Goal: Book appointment/travel/reservation

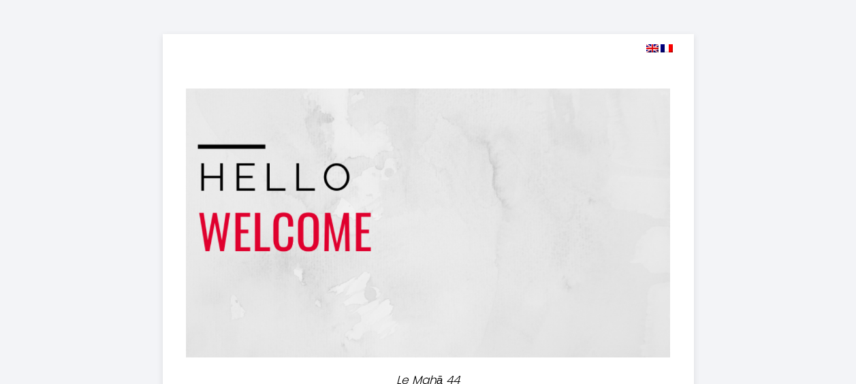
select select
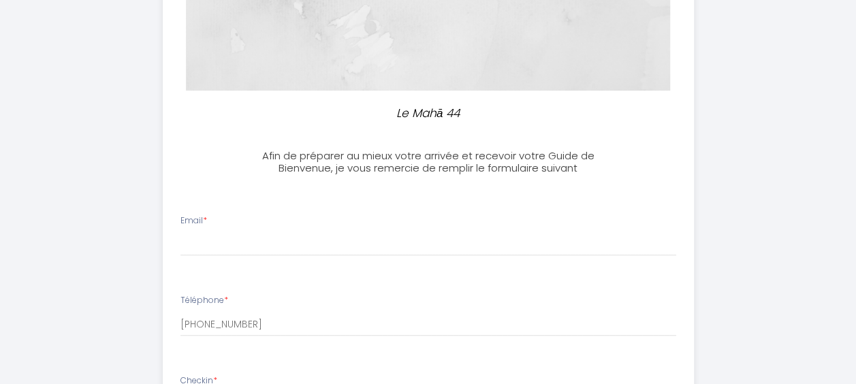
scroll to position [272, 0]
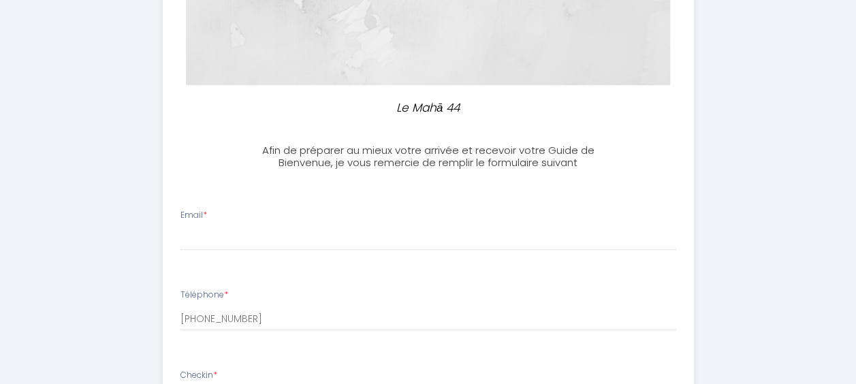
click at [284, 221] on div "Email *" at bounding box center [428, 230] width 514 height 42
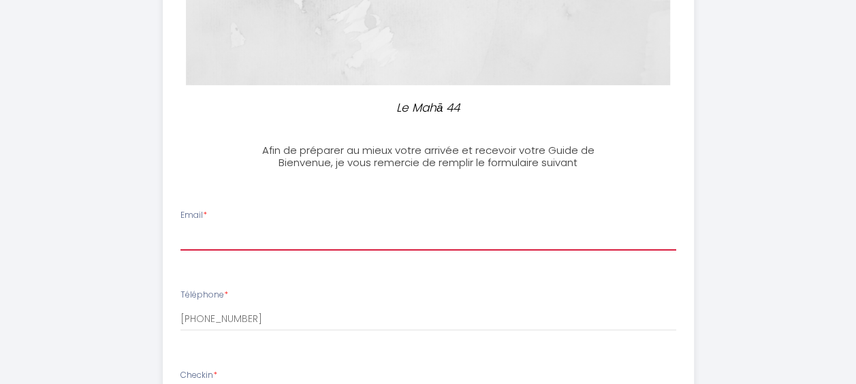
click at [268, 234] on input "Email *" at bounding box center [429, 238] width 496 height 25
type input "[PERSON_NAME][EMAIL_ADDRESS][DOMAIN_NAME]"
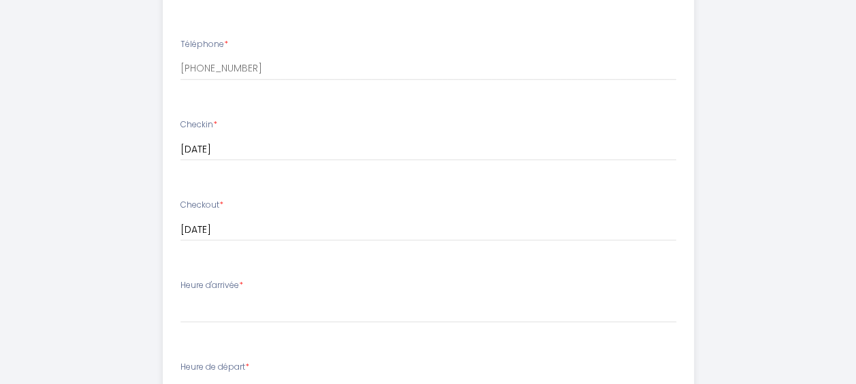
scroll to position [613, 0]
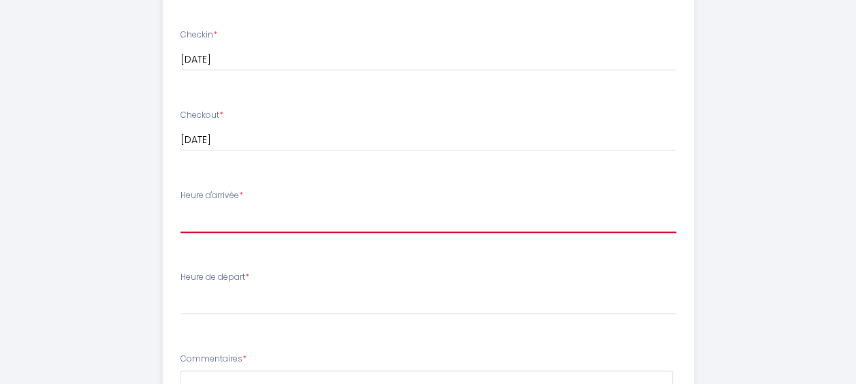
click at [247, 218] on select "15:00 15:30 16:00 16:30 17:00 17:30 18:00" at bounding box center [429, 220] width 496 height 26
click at [266, 208] on select "15:00 15:30 16:00 16:30 17:00 17:30 18:00" at bounding box center [429, 220] width 496 height 26
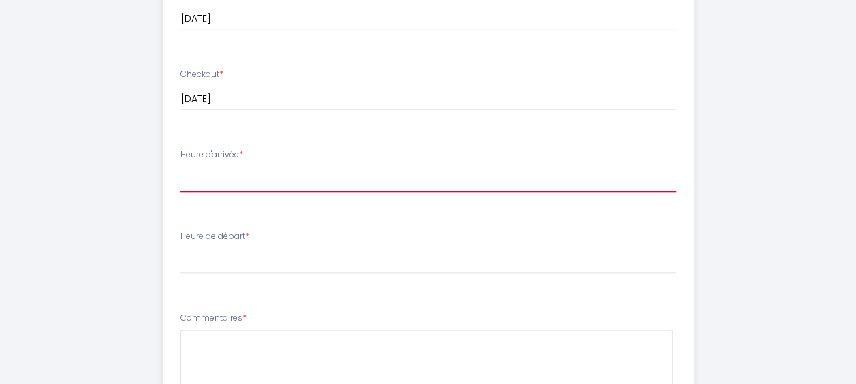
scroll to position [681, 0]
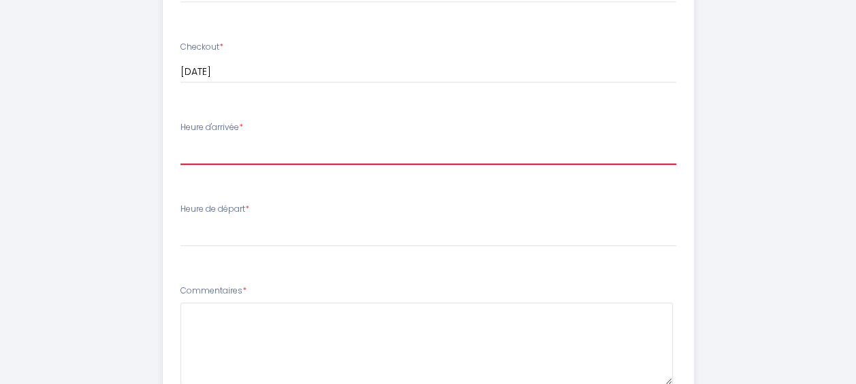
click at [264, 144] on select "15:00 15:30 16:00 16:30 17:00 17:30 18:00" at bounding box center [429, 152] width 496 height 26
select select "15:00"
click at [181, 139] on select "15:00 15:30 16:00 16:30 17:00 17:30 18:00" at bounding box center [429, 152] width 496 height 26
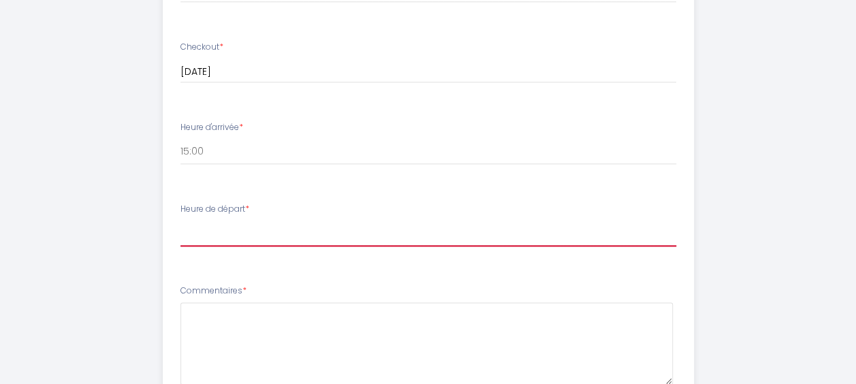
click at [229, 230] on select "00:00 00:30 01:00 01:30 02:00 02:30 03:00 03:30 04:00 04:30 05:00 05:30 06:00 0…" at bounding box center [429, 234] width 496 height 26
select select "10:00"
click at [181, 221] on select "00:00 00:30 01:00 01:30 02:00 02:30 03:00 03:30 04:00 04:30 05:00 05:30 06:00 0…" at bounding box center [429, 234] width 496 height 26
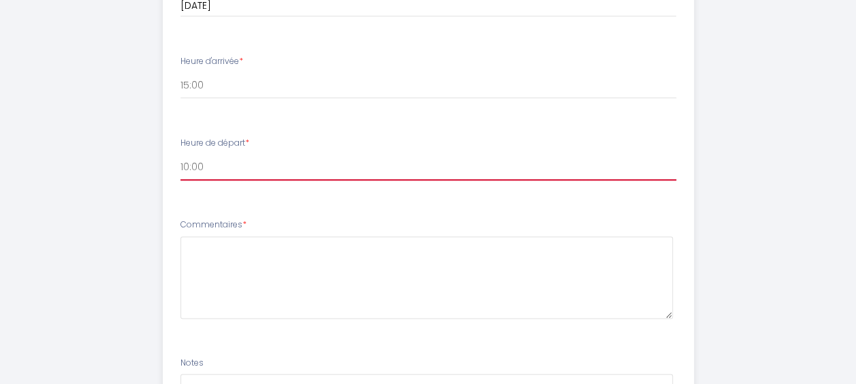
scroll to position [749, 0]
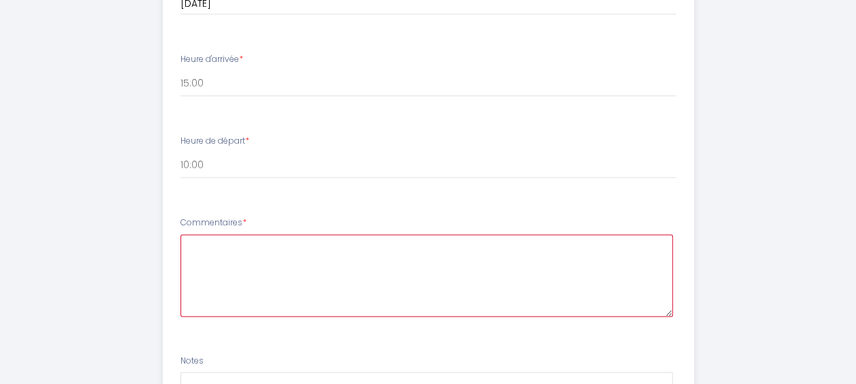
click at [256, 251] on textarea at bounding box center [427, 275] width 492 height 82
paste textarea "TX6702"
paste textarea "TX6701"
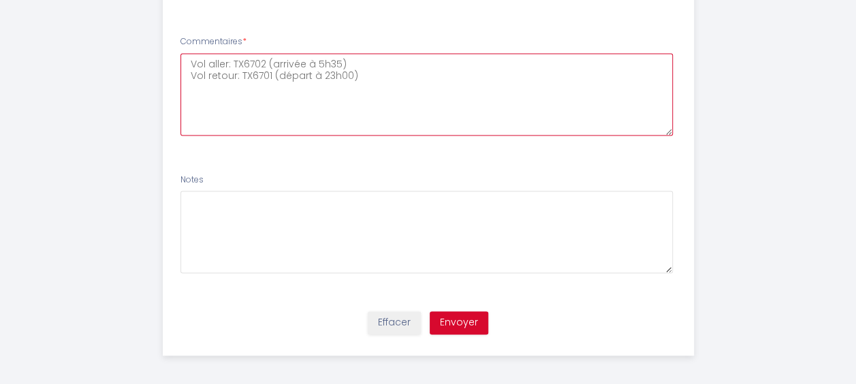
scroll to position [935, 0]
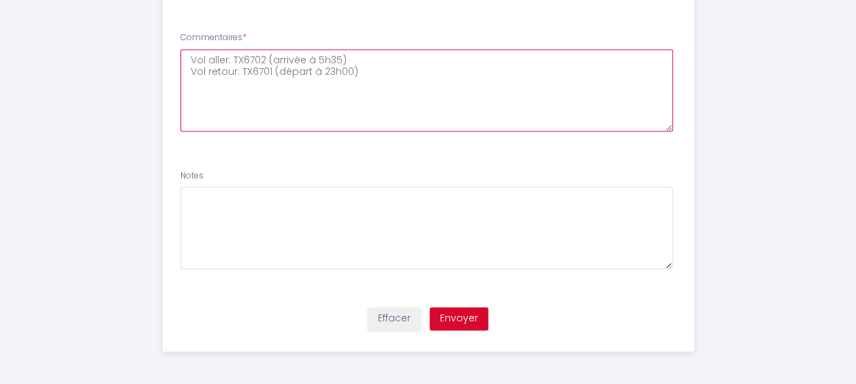
type textarea "Vol aller: TX6702 (arrivée à 5h35) Vol retour: TX6701 (départ à 23h00)"
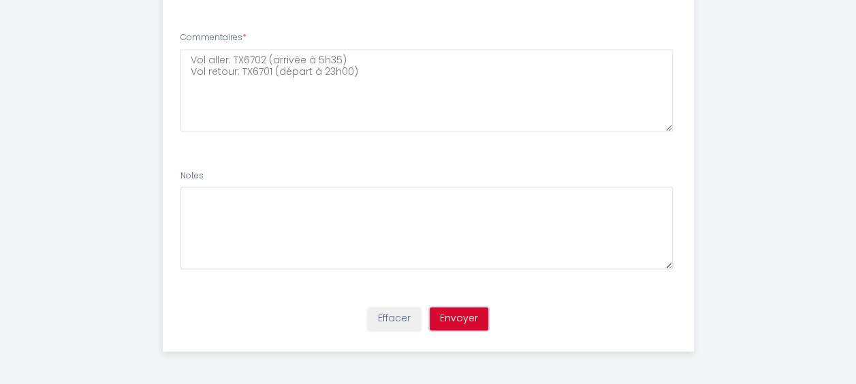
click at [469, 315] on button "Envoyer" at bounding box center [459, 318] width 59 height 23
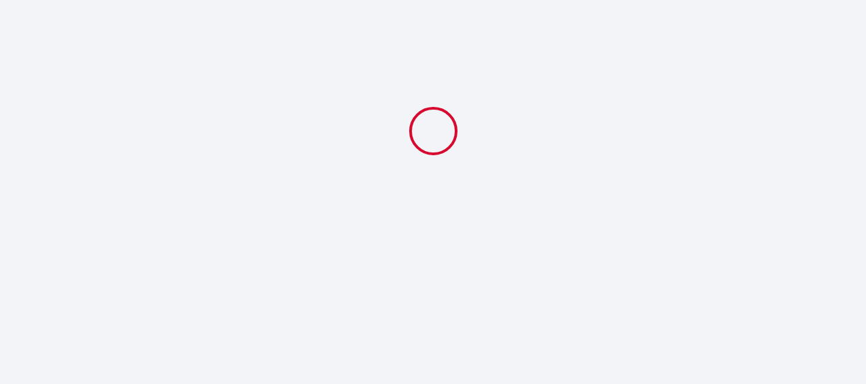
select select "10:00"
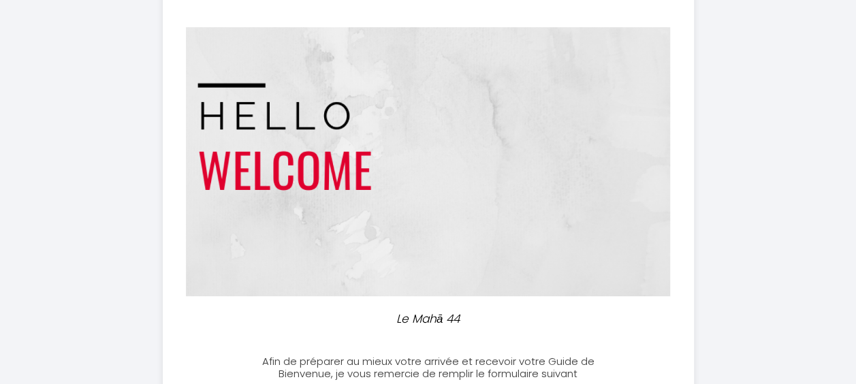
scroll to position [198, 0]
